Goal: Transaction & Acquisition: Subscribe to service/newsletter

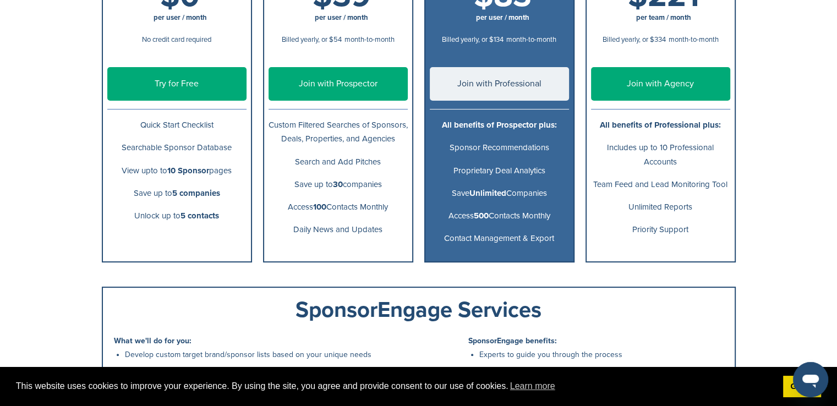
scroll to position [275, 0]
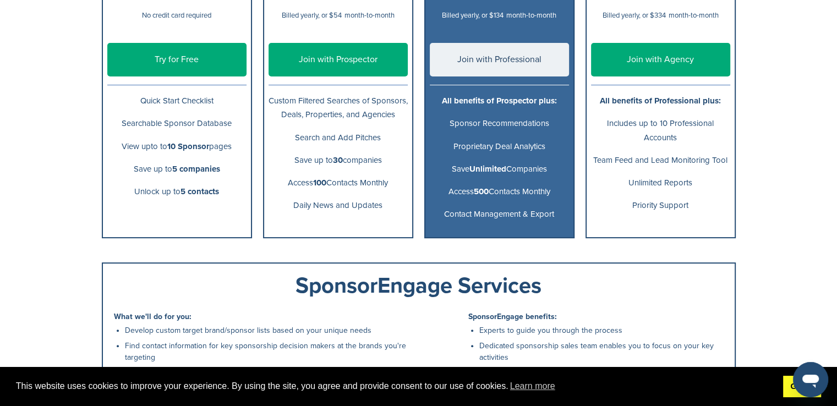
click at [788, 391] on link "Got it!" at bounding box center [802, 387] width 38 height 22
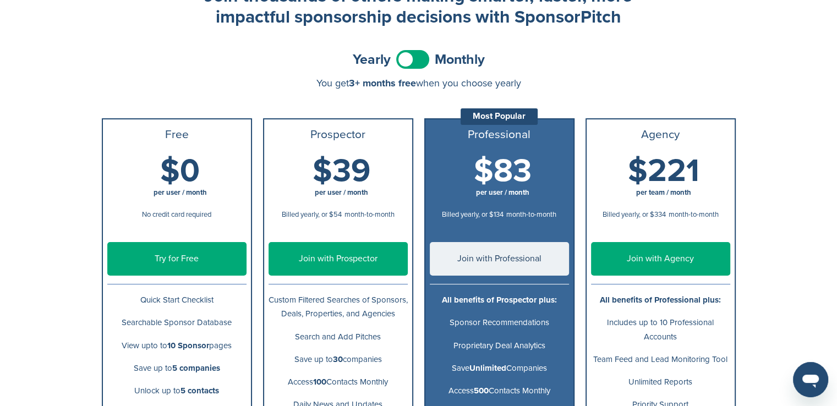
scroll to position [46, 0]
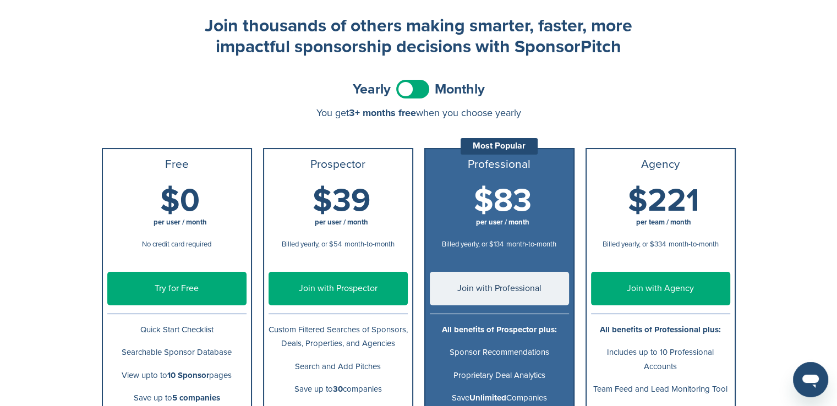
click at [200, 297] on link "Try for Free" at bounding box center [176, 289] width 139 height 34
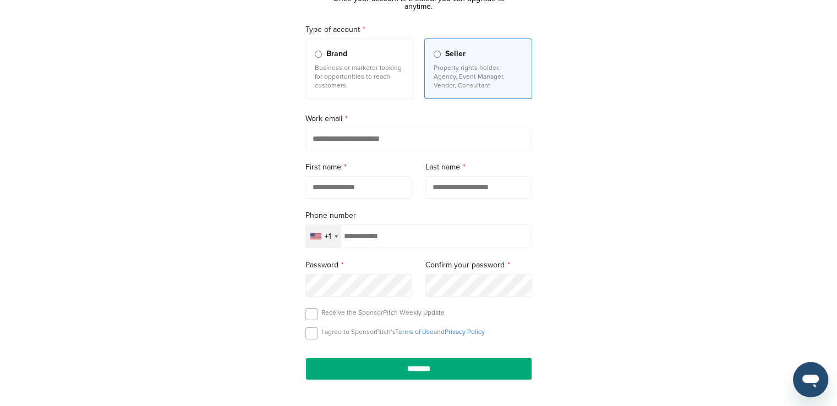
scroll to position [94, 0]
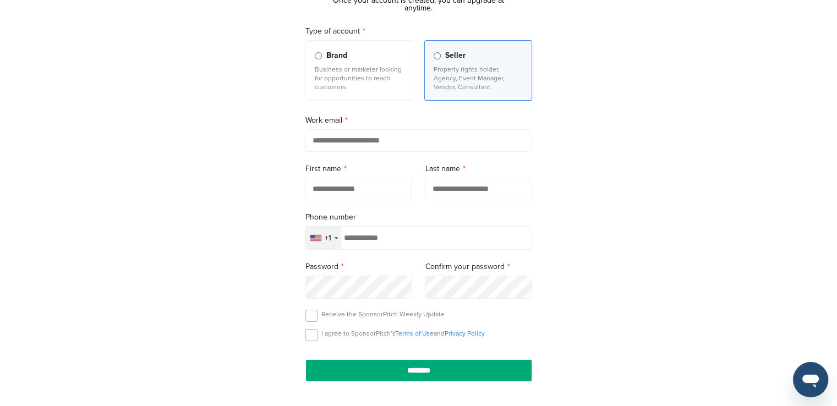
click at [375, 75] on p "Business or marketer looking for opportunities to reach customers" at bounding box center [359, 78] width 89 height 26
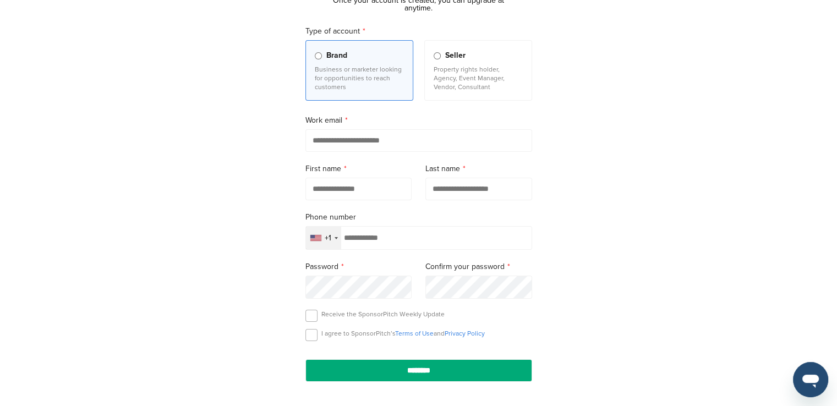
click at [338, 147] on input "email" at bounding box center [418, 140] width 227 height 23
click at [269, 208] on div "Get started with a free account. Once your account is created, you can upgrade …" at bounding box center [418, 188] width 837 height 468
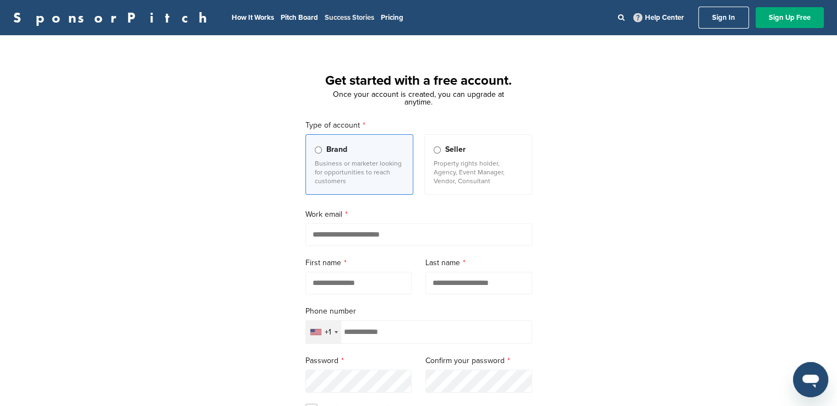
click at [325, 20] on link "Success Stories" at bounding box center [350, 17] width 50 height 9
